Goal: Check status

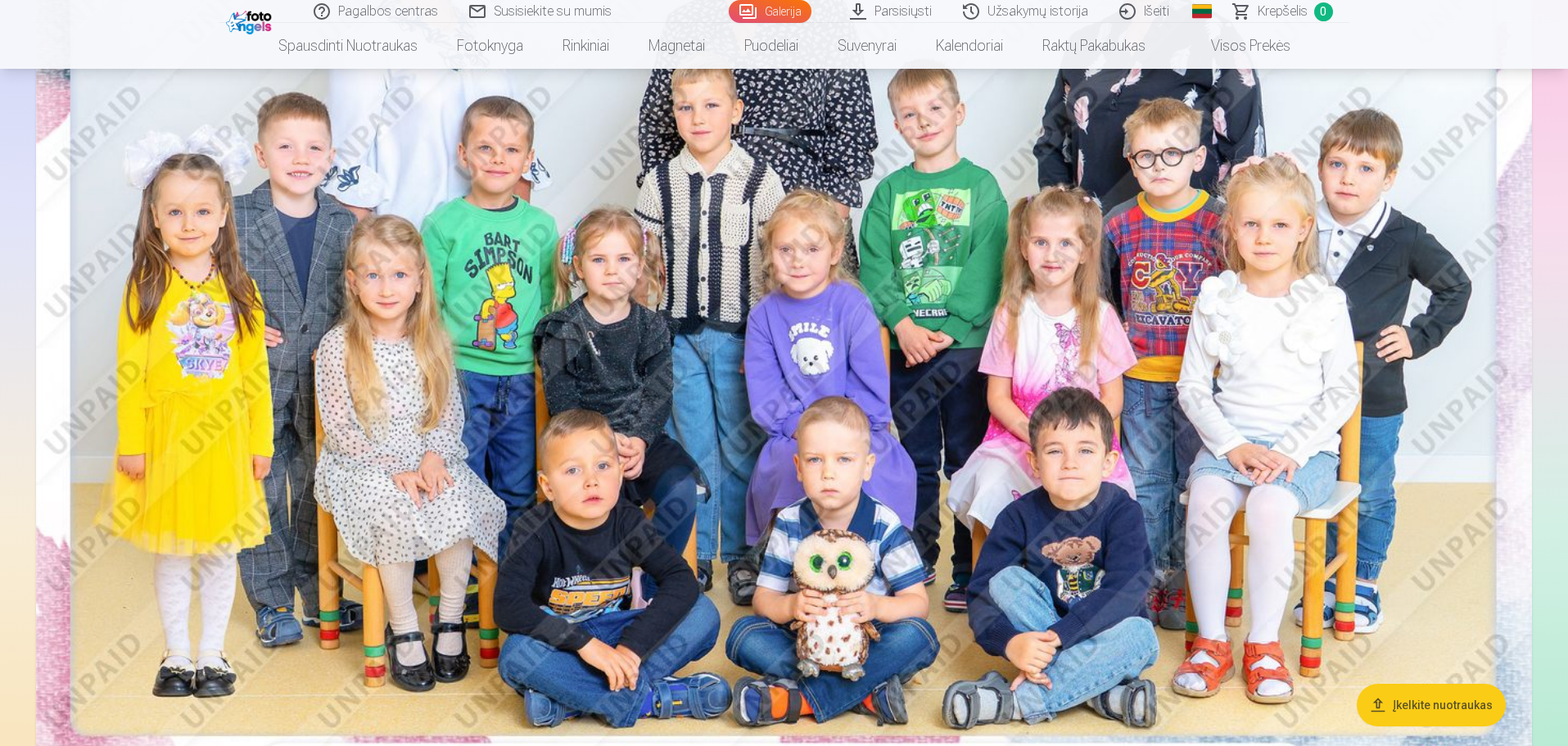
scroll to position [327, 0]
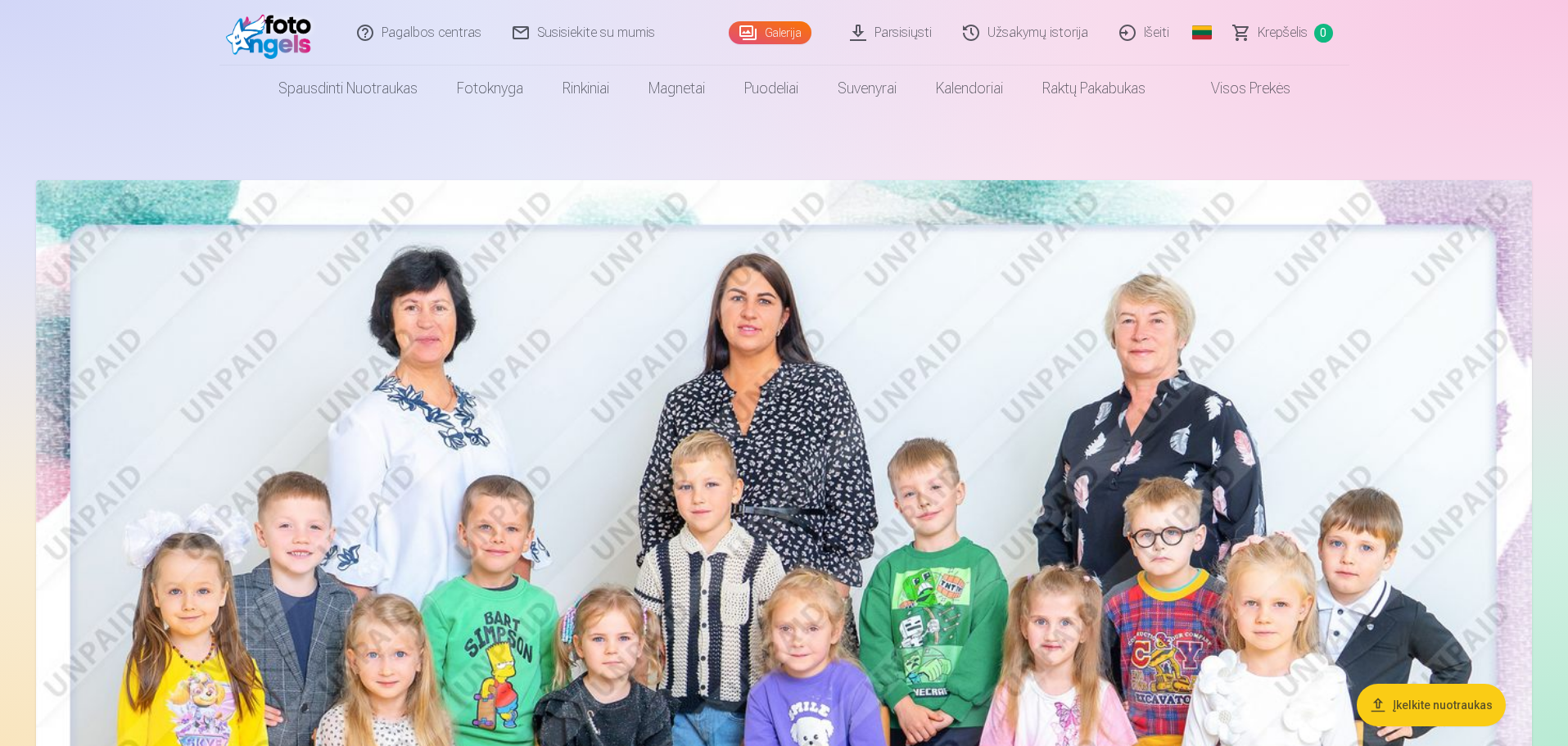
click at [1007, 36] on link "Užsakymų istorija" at bounding box center [1027, 33] width 156 height 66
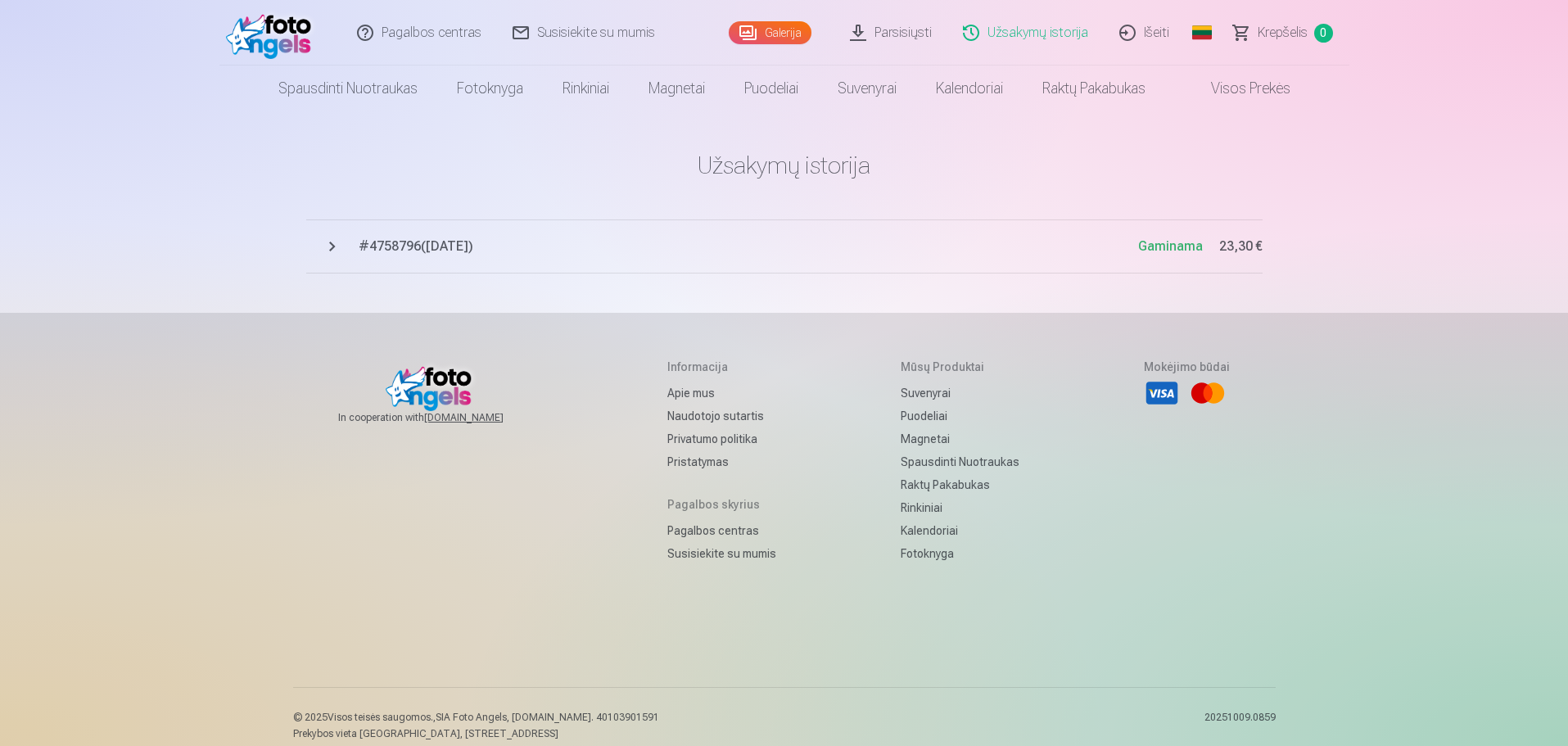
click at [437, 239] on span "# 4758796 ( [DATE] )" at bounding box center [748, 247] width 780 height 20
